Goal: Submit feedback/report problem

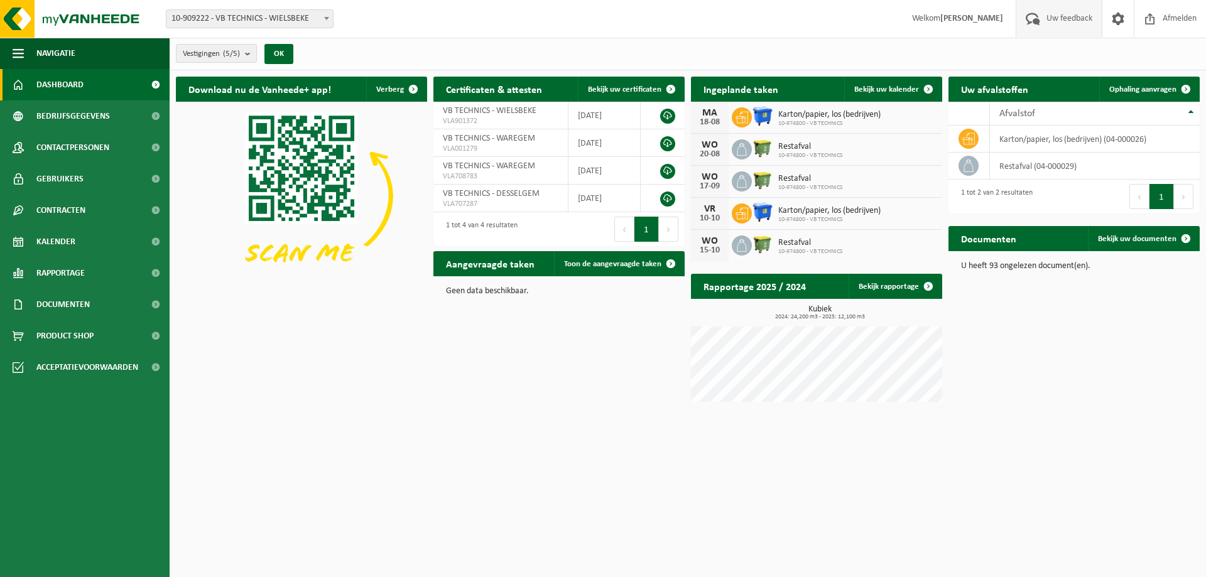
click at [1057, 16] on span "Uw feedback" at bounding box center [1070, 18] width 52 height 37
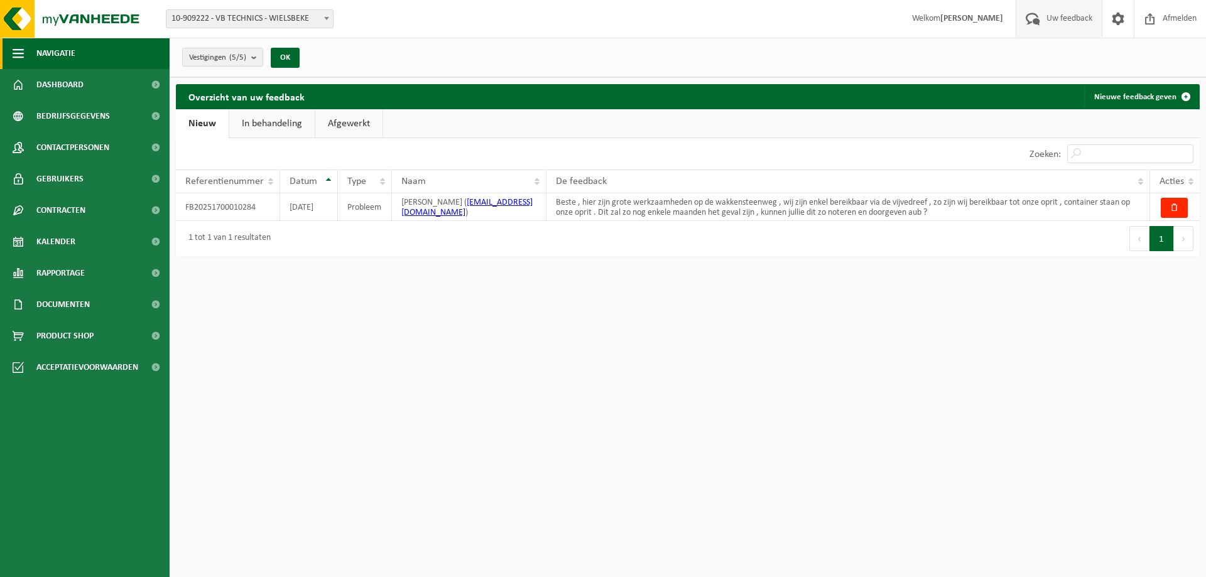
click at [38, 48] on span "Navigatie" at bounding box center [55, 53] width 39 height 31
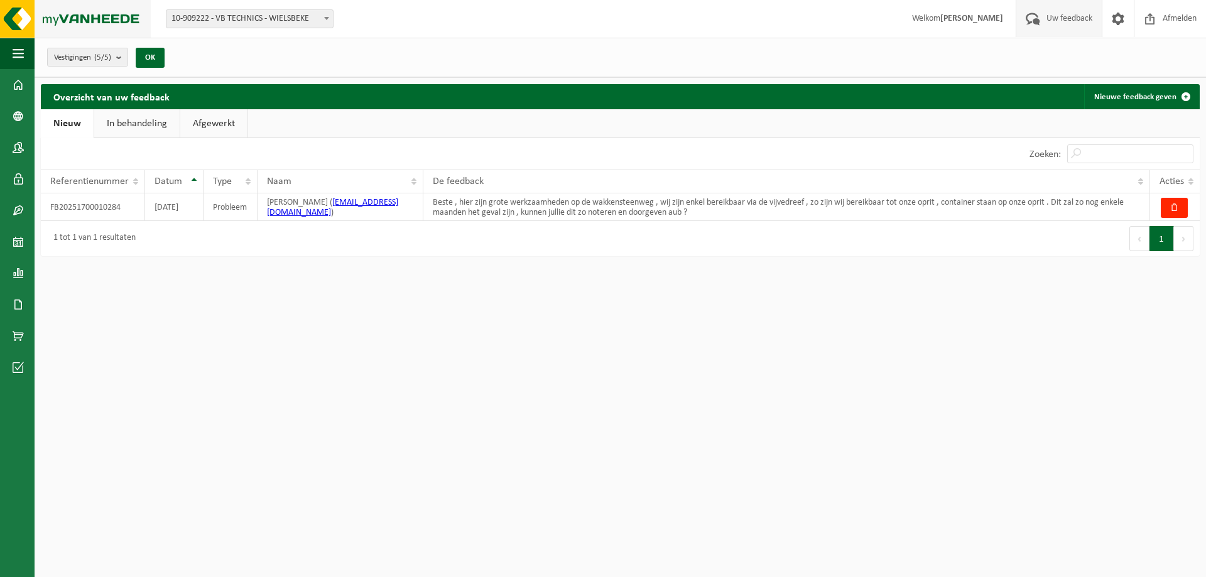
click at [14, 13] on img at bounding box center [75, 19] width 151 height 38
